Goal: Complete application form

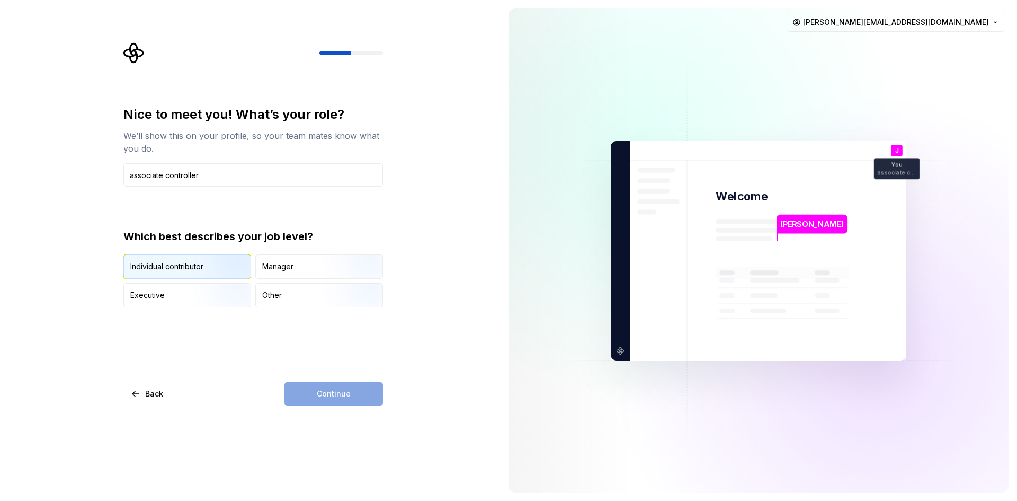
type input "associate controller"
click at [196, 265] on img "button" at bounding box center [225, 279] width 68 height 71
click at [329, 386] on span "Continue" at bounding box center [334, 393] width 34 height 11
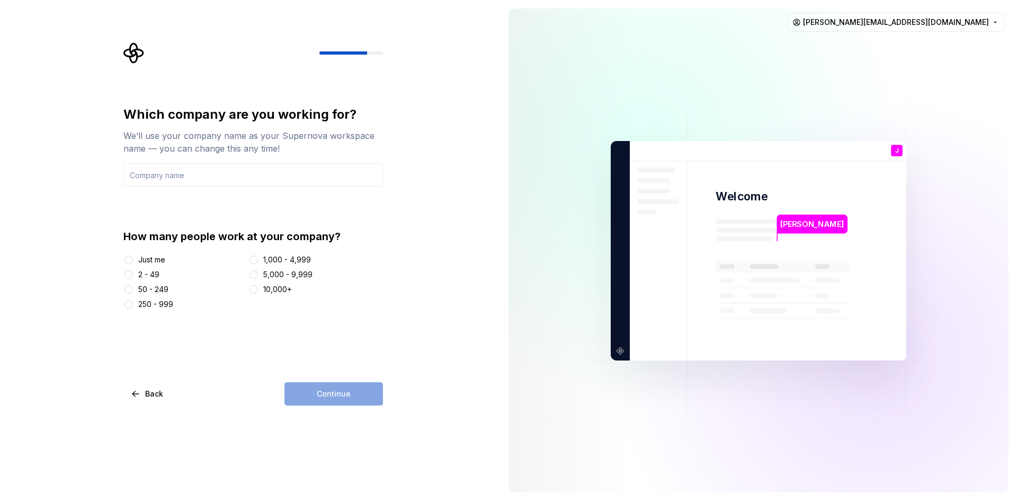
click at [158, 289] on div "50 - 249" at bounding box center [153, 289] width 30 height 11
click at [133, 289] on button "50 - 249" at bounding box center [128, 289] width 8 height 8
click at [332, 386] on div "Continue" at bounding box center [333, 393] width 99 height 23
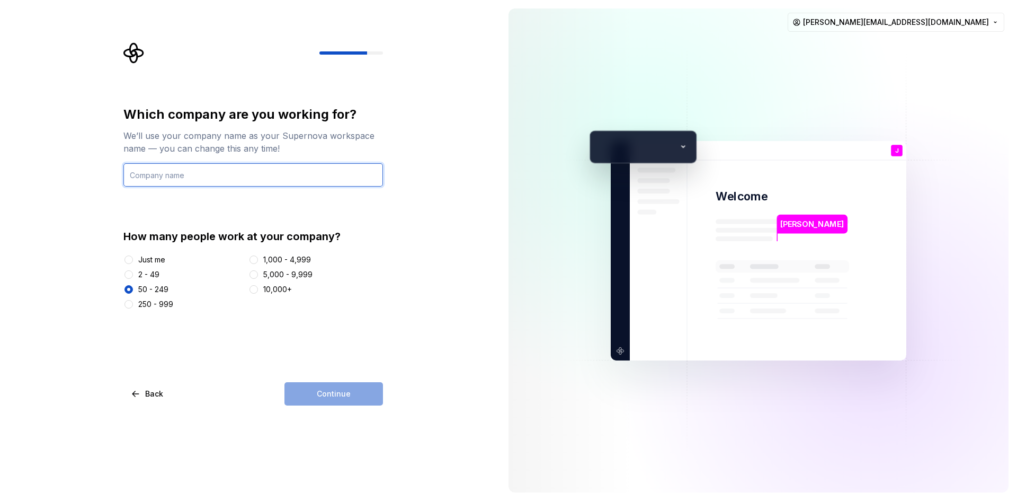
click at [183, 179] on input "text" at bounding box center [253, 174] width 260 height 23
type input "3MM"
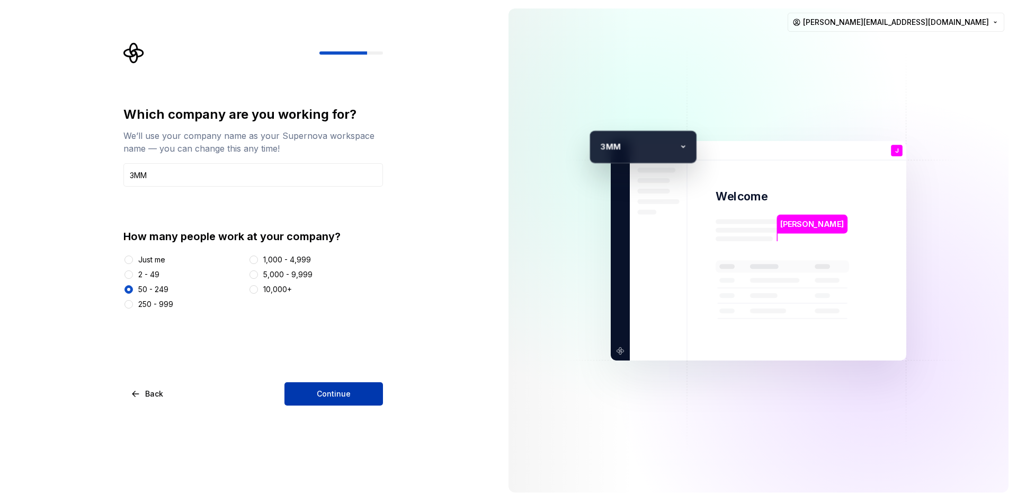
click at [347, 386] on span "Continue" at bounding box center [334, 393] width 34 height 11
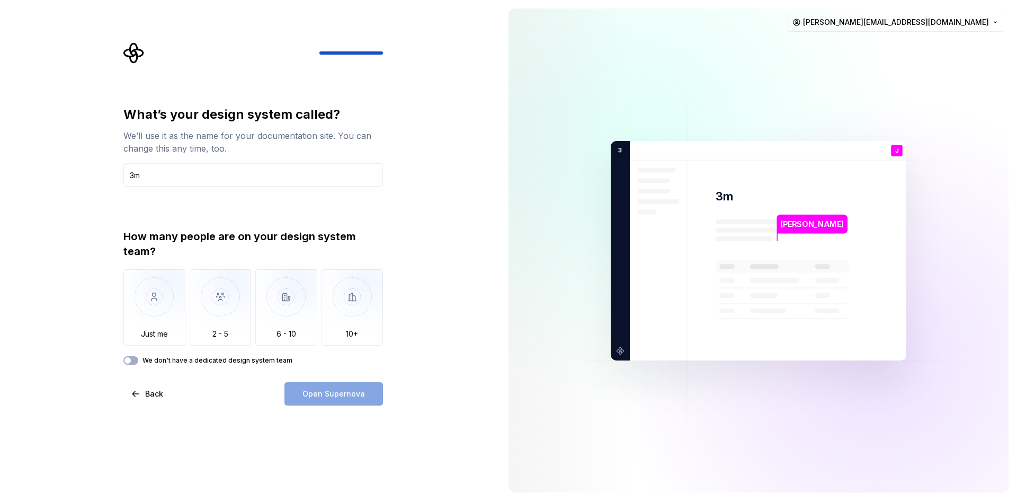
type input "3"
type input "Enterprise"
click at [221, 305] on img "button" at bounding box center [221, 304] width 62 height 71
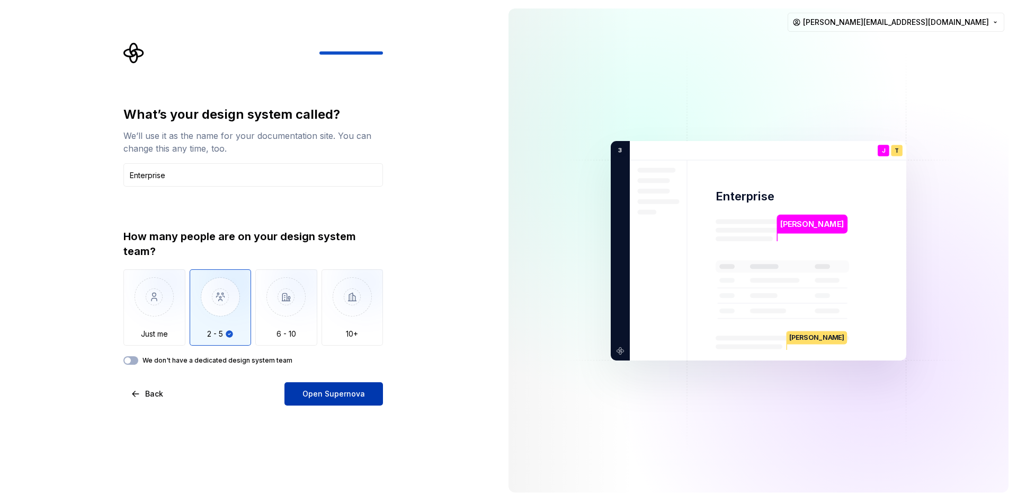
click at [357, 386] on span "Open Supernova" at bounding box center [333, 393] width 62 height 11
